Goal: Information Seeking & Learning: Learn about a topic

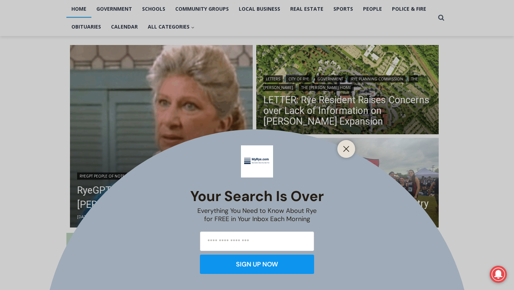
scroll to position [156, 0]
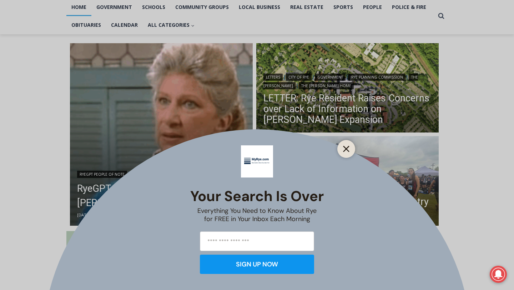
click at [347, 148] on line "Close" at bounding box center [346, 148] width 5 height 5
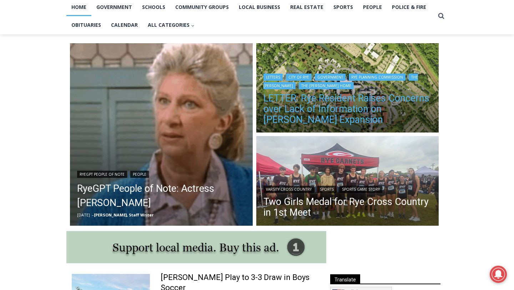
click at [356, 104] on link "LETTER: Rye Resident Raises Concerns over Lack of Information on [PERSON_NAME] …" at bounding box center [348, 109] width 169 height 32
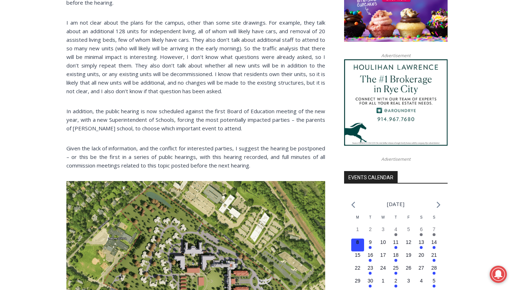
scroll to position [627, 0]
